Goal: Task Accomplishment & Management: Complete application form

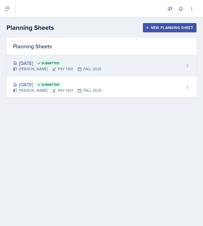
click at [100, 66] on div "[DATE] Submitted [PERSON_NAME] PSY 1301 FALL 2025" at bounding box center [102, 65] width 190 height 21
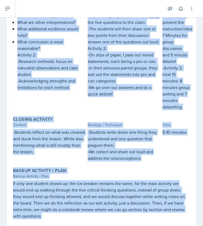
scroll to position [233, 0]
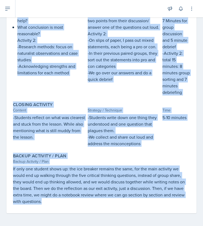
drag, startPoint x: 12, startPoint y: 60, endPoint x: 141, endPoint y: 220, distance: 205.3
click at [100, 220] on div "[DATE] Submitted [PERSON_NAME] PSY 1301 FALL 2025 Edit Delete View Comments Com…" at bounding box center [101, 17] width 203 height 417
copy div "By the end of the session, students will be able to: -Explain why psychology is…"
click at [100, 90] on div "Activity 1: -Present a simple psychology claim such as " listening to classical…" at bounding box center [124, 34] width 73 height 124
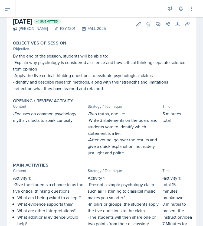
scroll to position [0, 0]
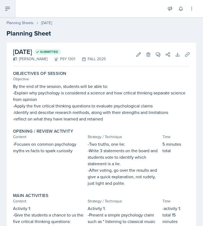
click at [7, 9] on icon at bounding box center [7, 8] width 7 height 7
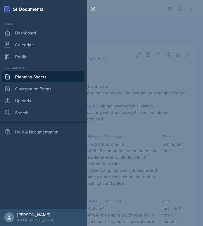
click at [100, 19] on div "SI Documents Leader Dashboard Calendar Profile Documents Planning Sheets Observ…" at bounding box center [101, 113] width 203 height 226
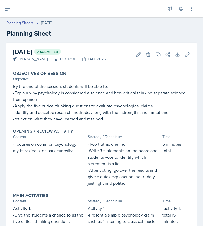
click at [17, 36] on h2 "Planning Sheet" at bounding box center [102, 33] width 190 height 10
click at [30, 21] on link "Planning Sheets" at bounding box center [20, 23] width 27 height 6
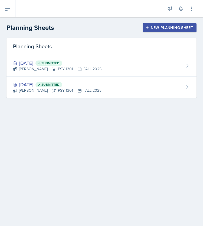
click at [100, 25] on div "New Planning Sheet" at bounding box center [170, 27] width 47 height 4
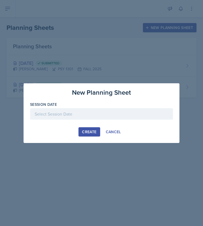
click at [100, 112] on div at bounding box center [101, 113] width 143 height 11
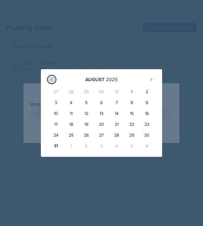
click at [54, 80] on button at bounding box center [51, 79] width 9 height 9
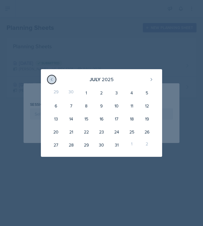
click at [53, 80] on icon at bounding box center [52, 79] width 4 height 4
click at [76, 53] on div at bounding box center [101, 113] width 203 height 226
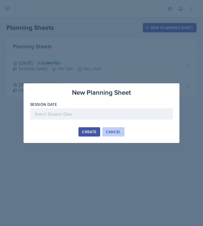
click at [100, 134] on div "Cancel" at bounding box center [113, 132] width 15 height 4
